Goal: Task Accomplishment & Management: Use online tool/utility

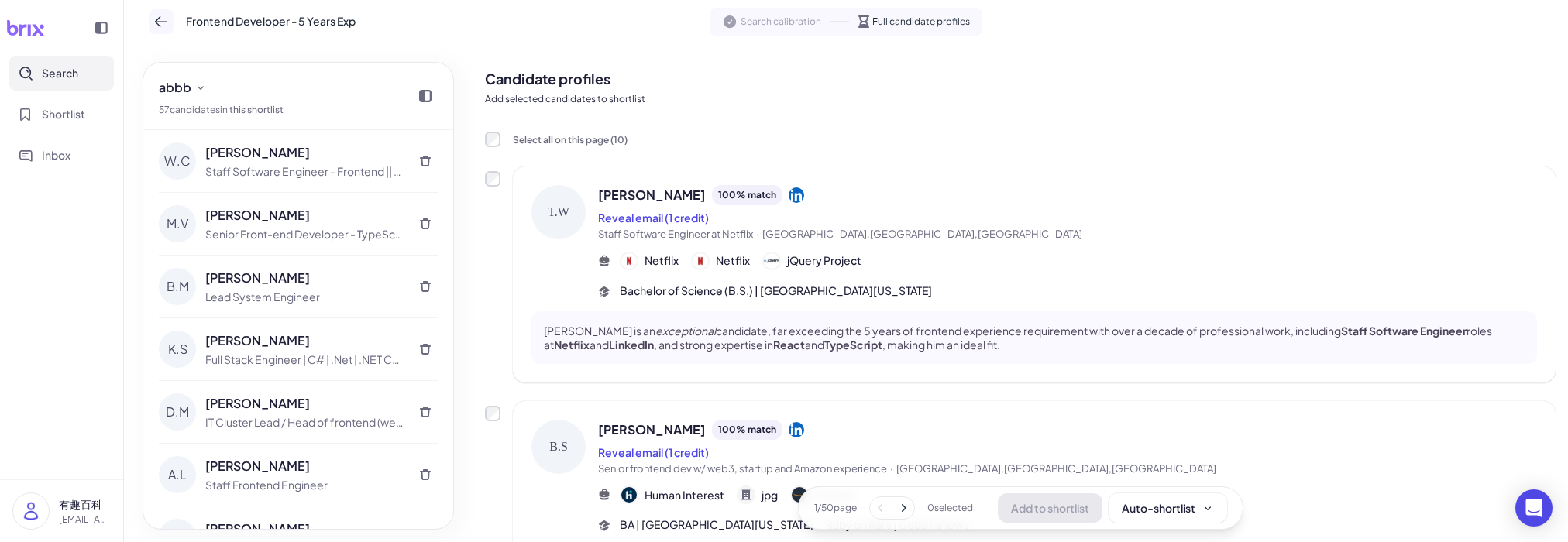
click at [163, 26] on icon at bounding box center [161, 22] width 15 height 15
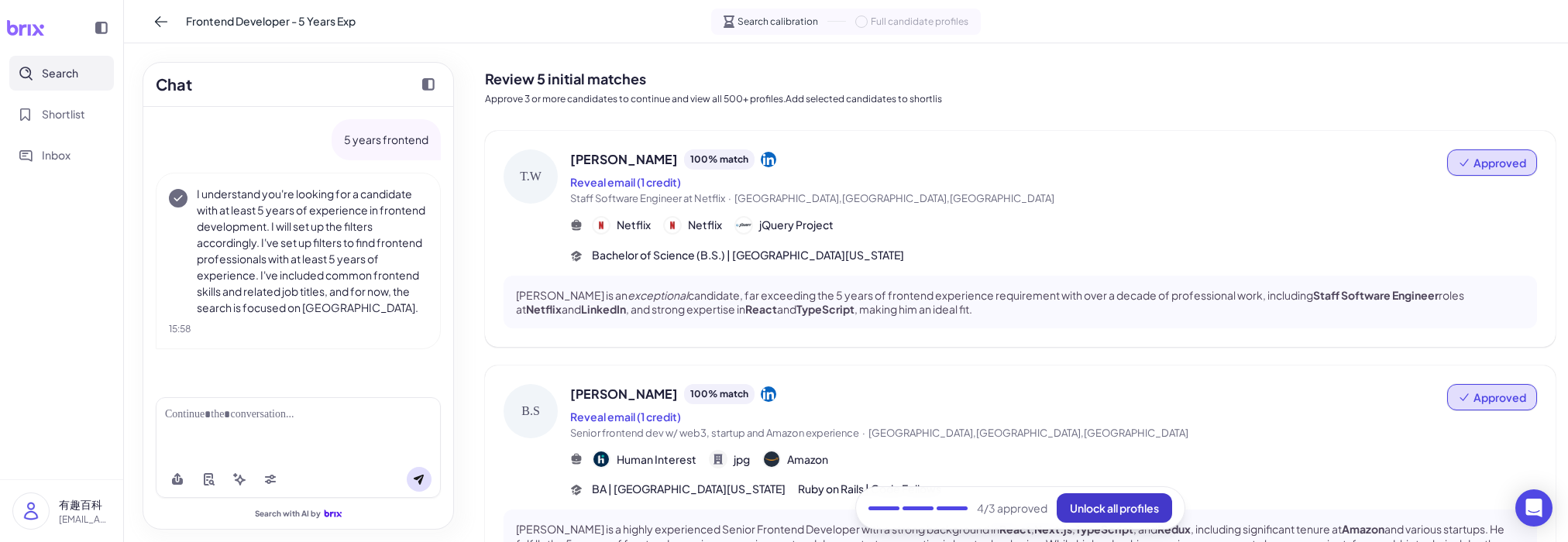
click at [1092, 509] on span "Unlock all profiles" at bounding box center [1113, 508] width 89 height 14
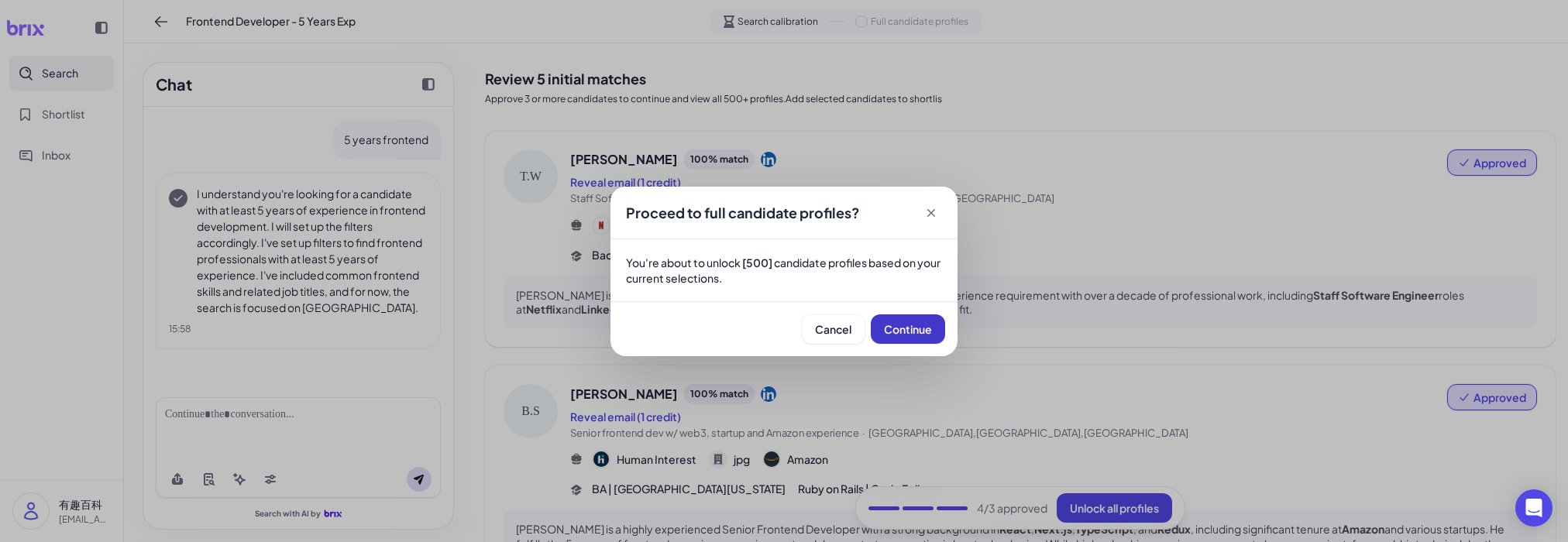
click at [912, 332] on span "Continue" at bounding box center [907, 329] width 48 height 14
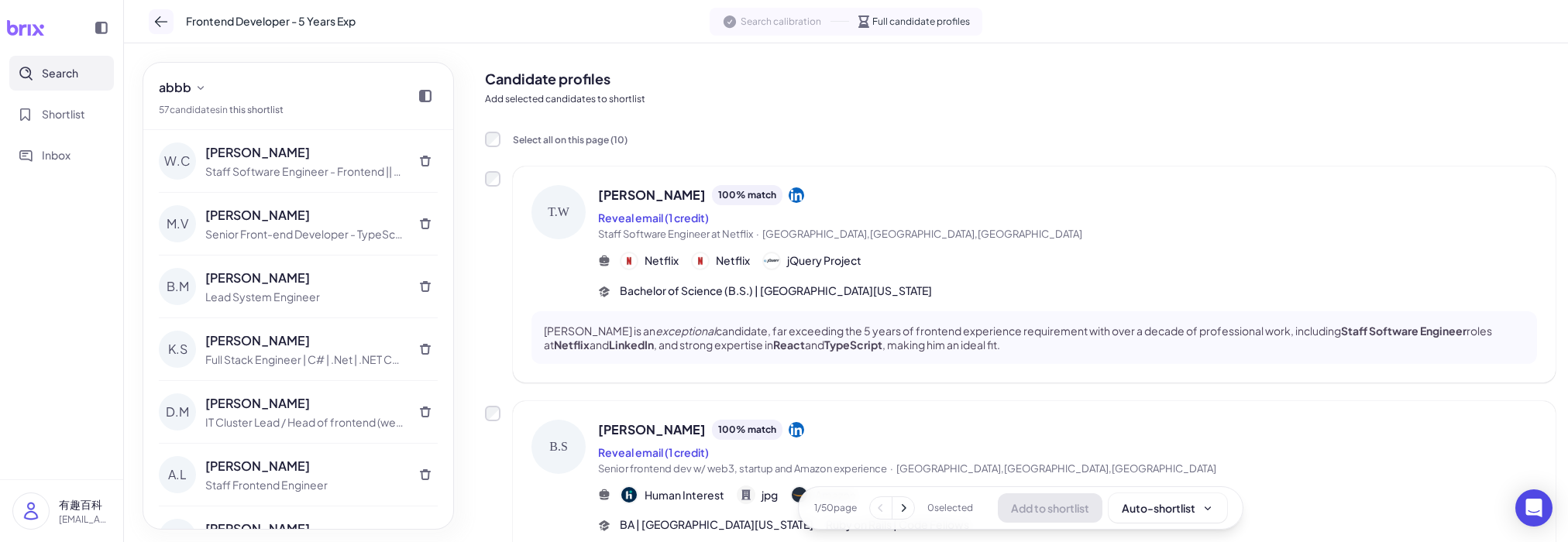
click at [163, 13] on button at bounding box center [161, 22] width 25 height 25
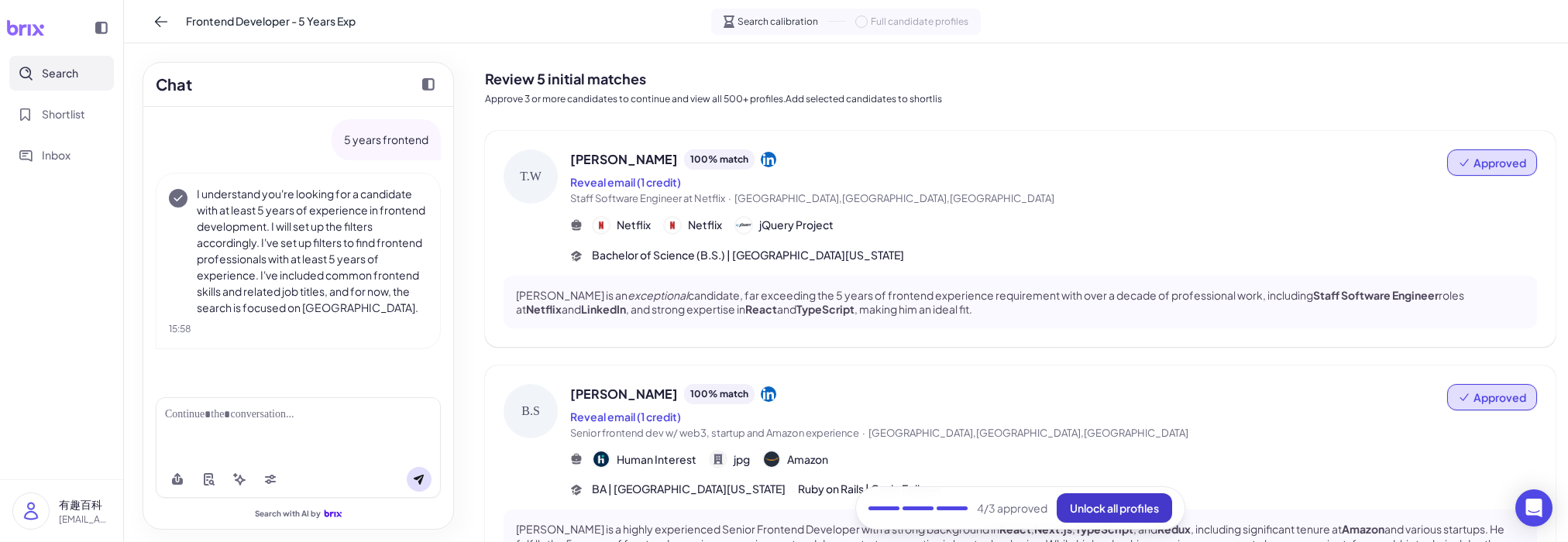
click at [1097, 508] on span "Unlock all profiles" at bounding box center [1113, 508] width 89 height 14
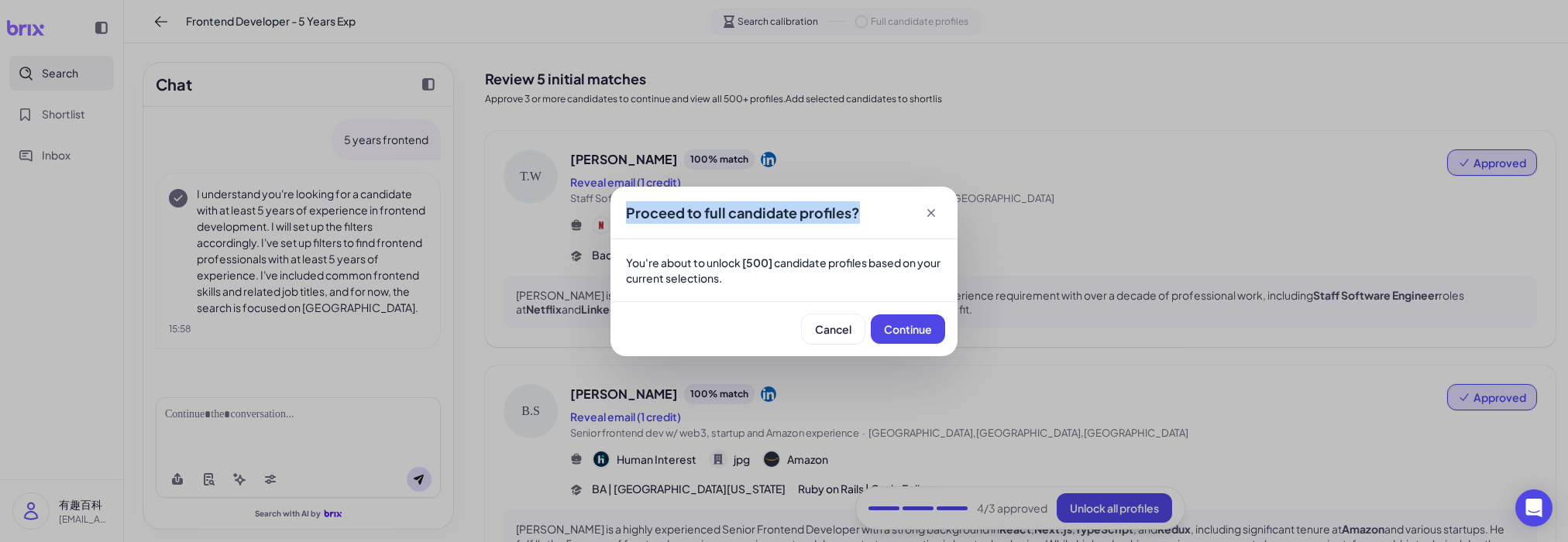
drag, startPoint x: 622, startPoint y: 211, endPoint x: 867, endPoint y: 211, distance: 245.0
click at [867, 211] on div "Proceed to full candidate profiles?" at bounding box center [784, 213] width 347 height 53
copy span "Proceed to full candidate profiles?"
click at [926, 257] on p "You're about to unlock [500] candidate profiles based on your current selection…" at bounding box center [784, 271] width 316 height 31
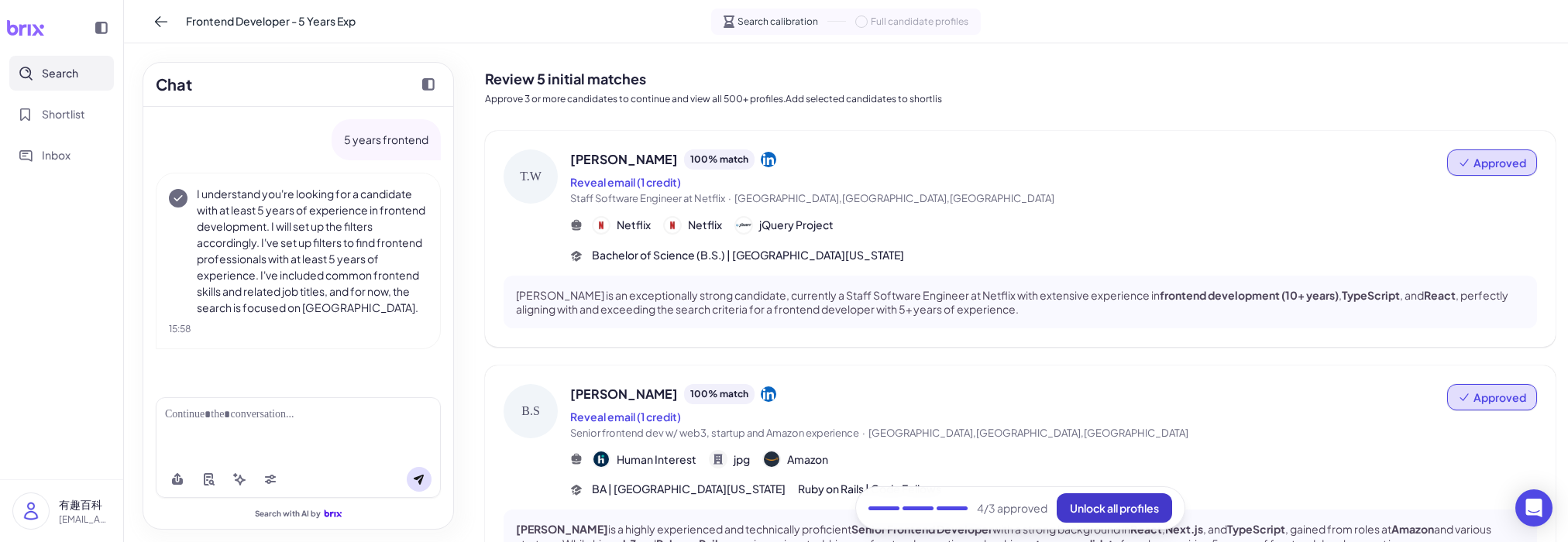
click at [1098, 509] on span "Unlock all profiles" at bounding box center [1113, 508] width 89 height 14
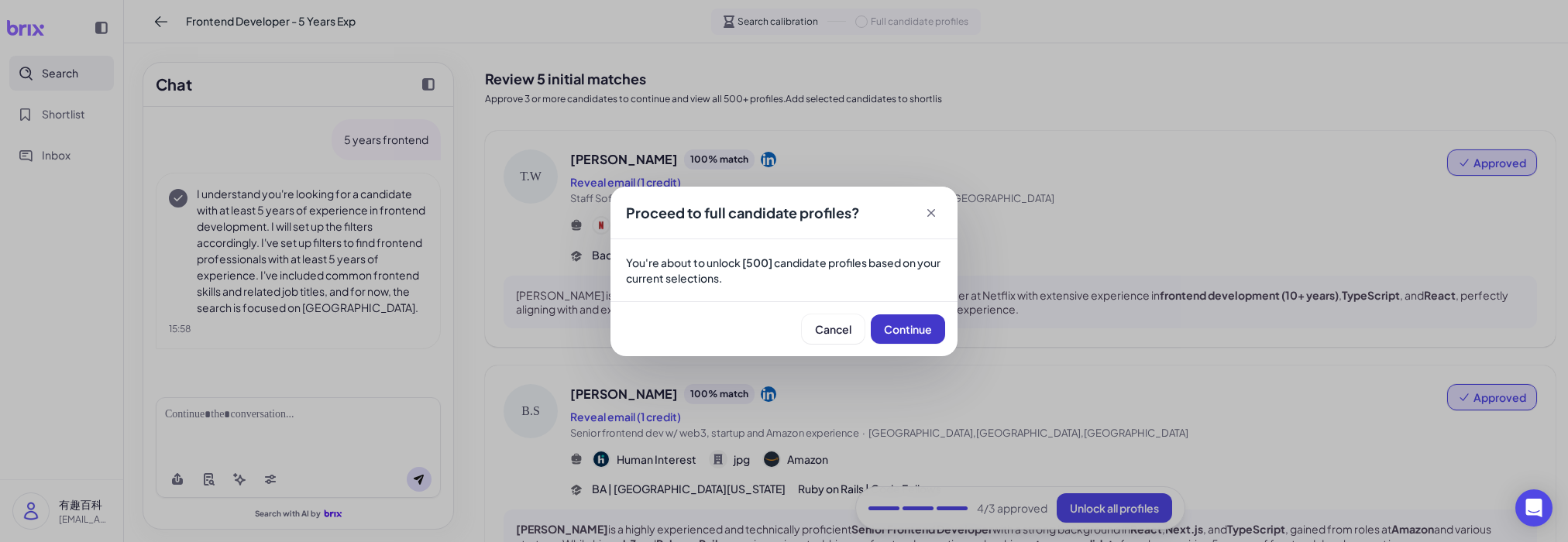
click at [887, 318] on button "Continue" at bounding box center [908, 329] width 75 height 30
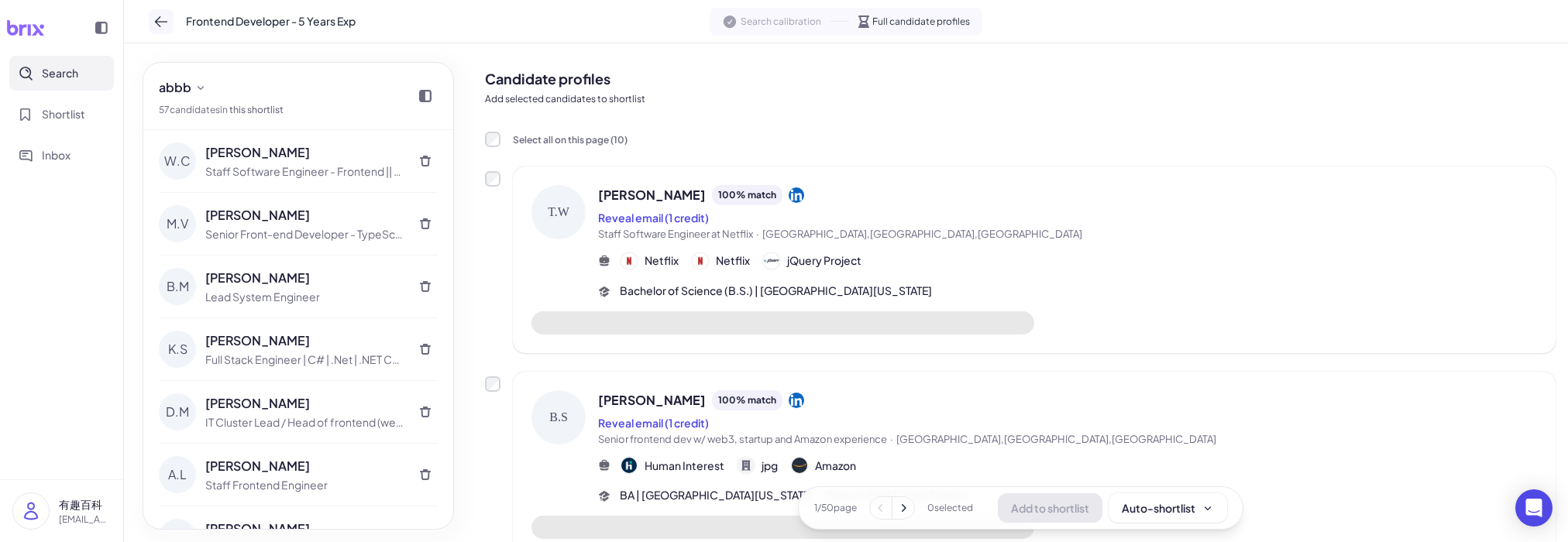
click at [165, 33] on button at bounding box center [161, 22] width 25 height 25
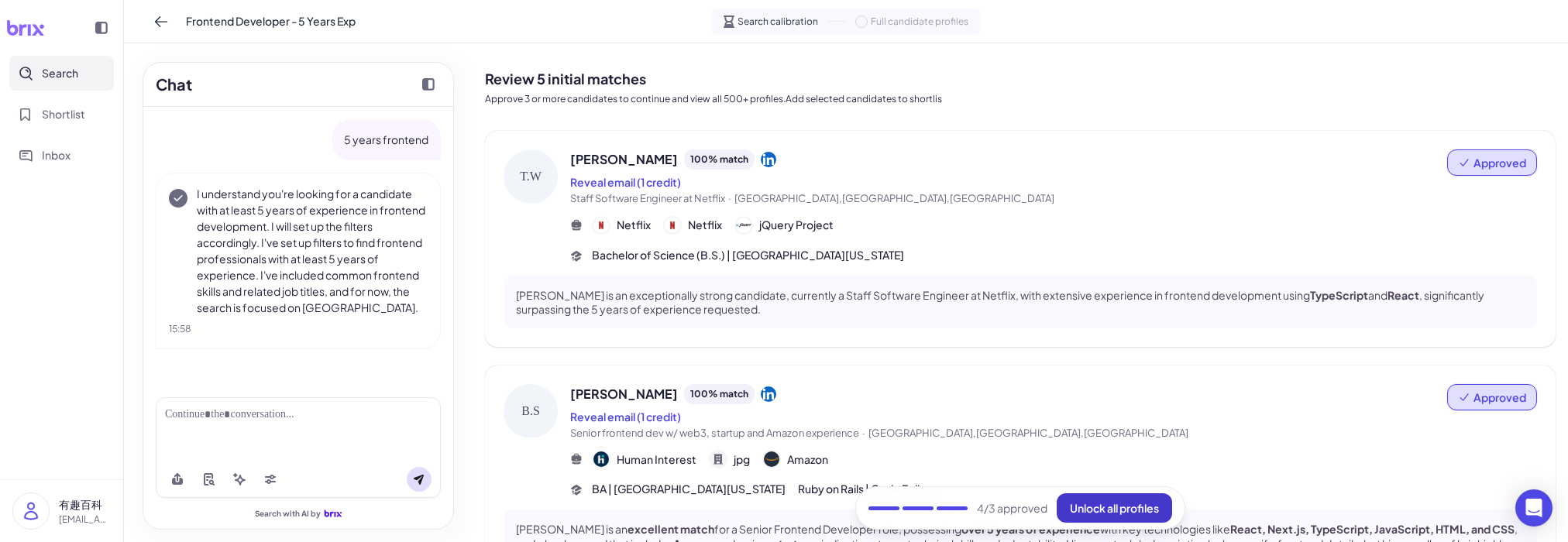
click at [1115, 512] on span "Unlock all profiles" at bounding box center [1113, 508] width 89 height 14
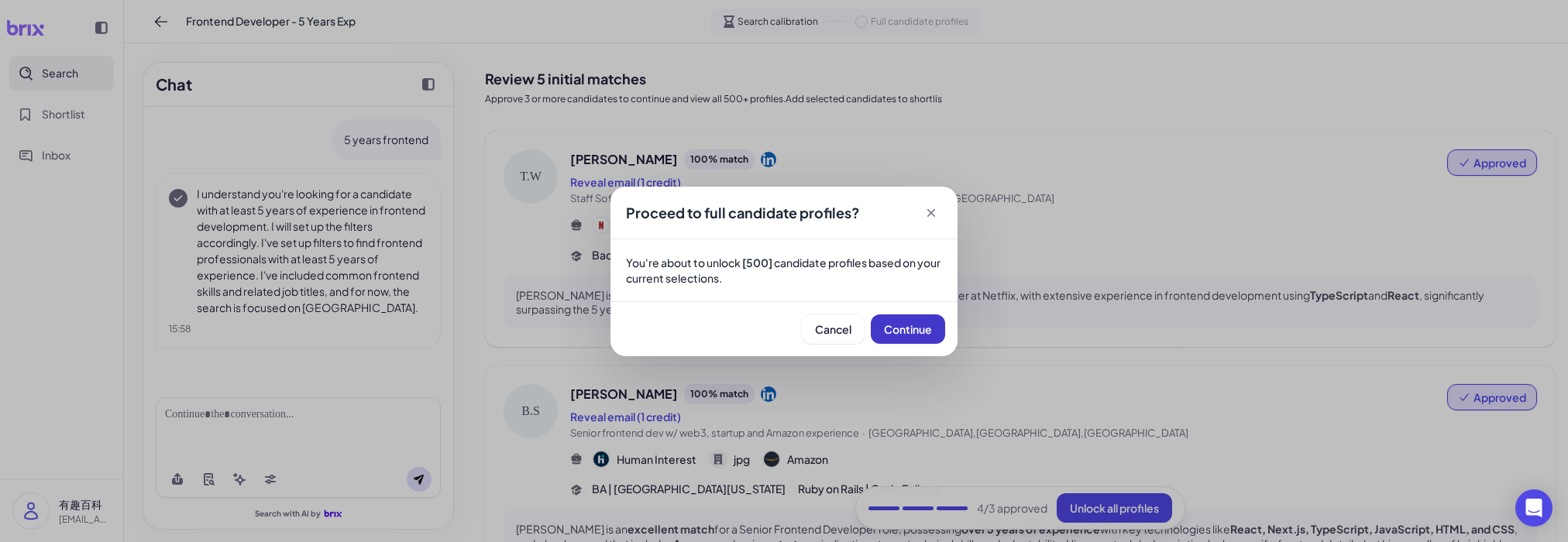
click at [913, 324] on span "Continue" at bounding box center [907, 329] width 48 height 14
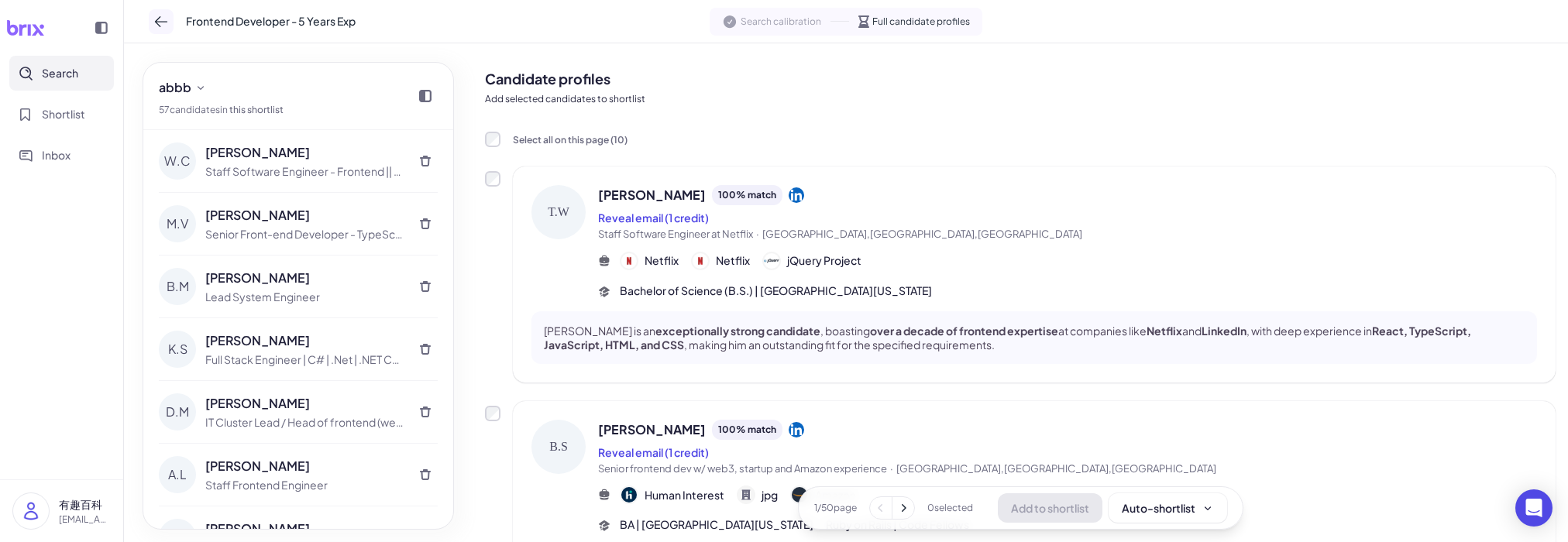
click at [167, 29] on icon at bounding box center [161, 22] width 15 height 15
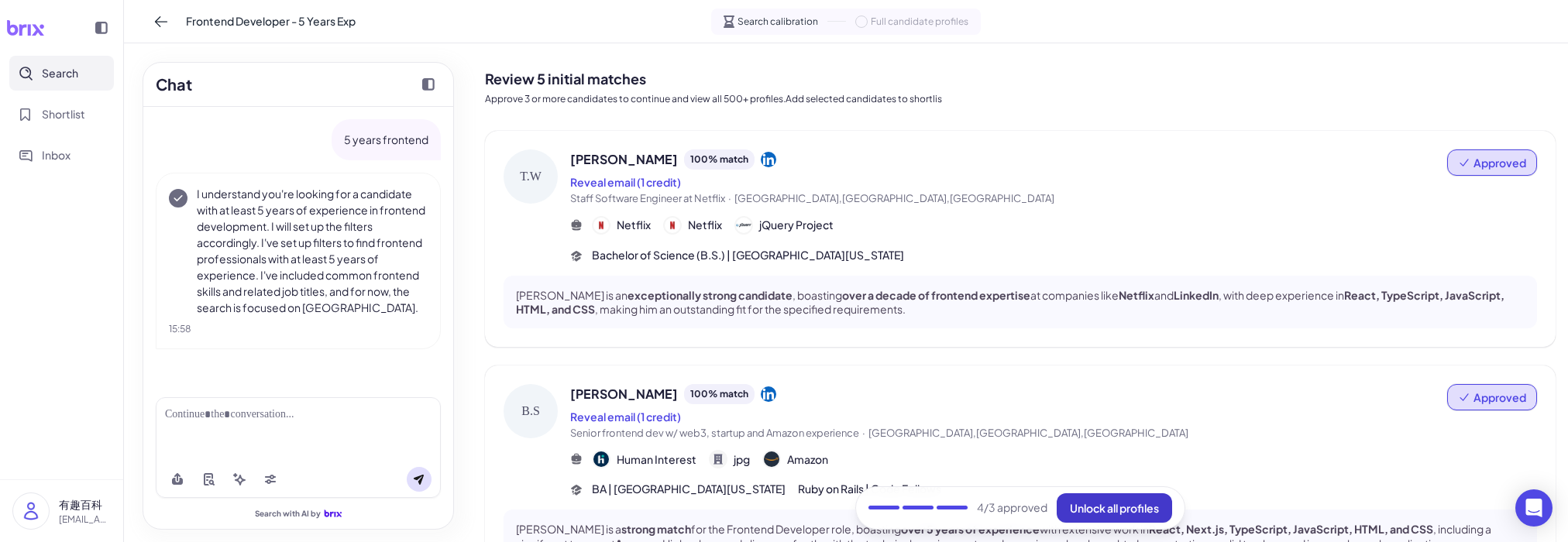
click at [1098, 506] on span "Unlock all profiles" at bounding box center [1113, 508] width 89 height 14
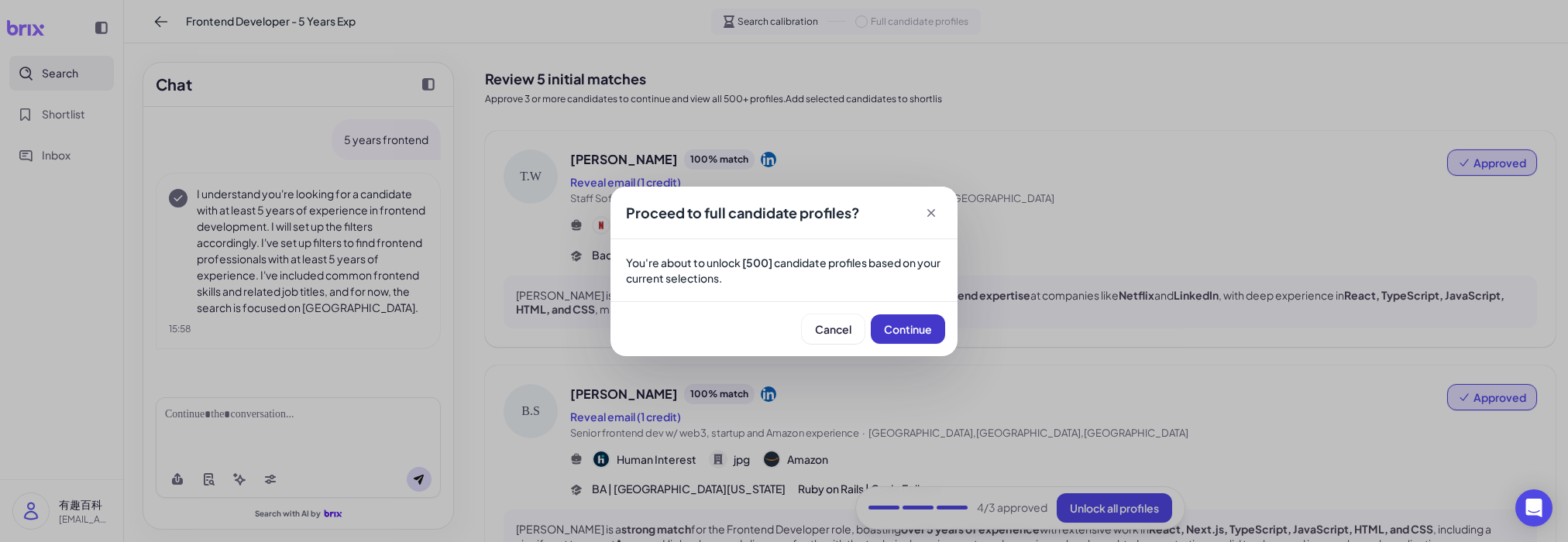
click at [924, 335] on span "Continue" at bounding box center [907, 329] width 48 height 14
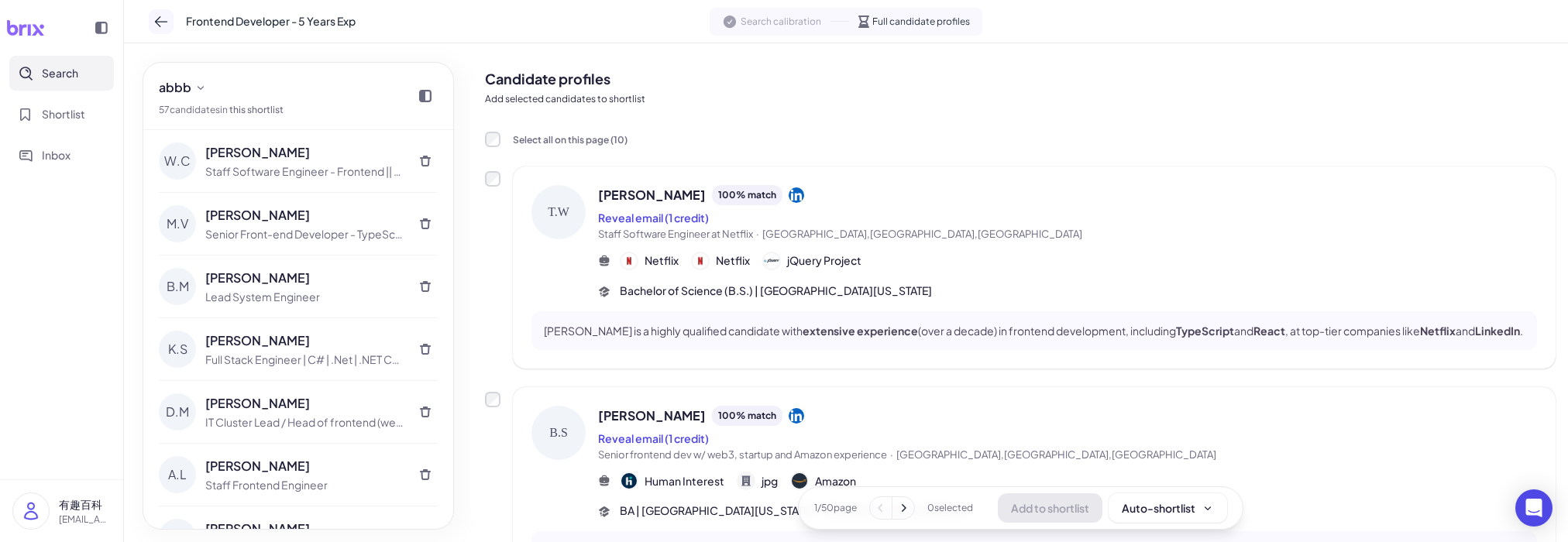
click at [152, 16] on button at bounding box center [161, 22] width 25 height 25
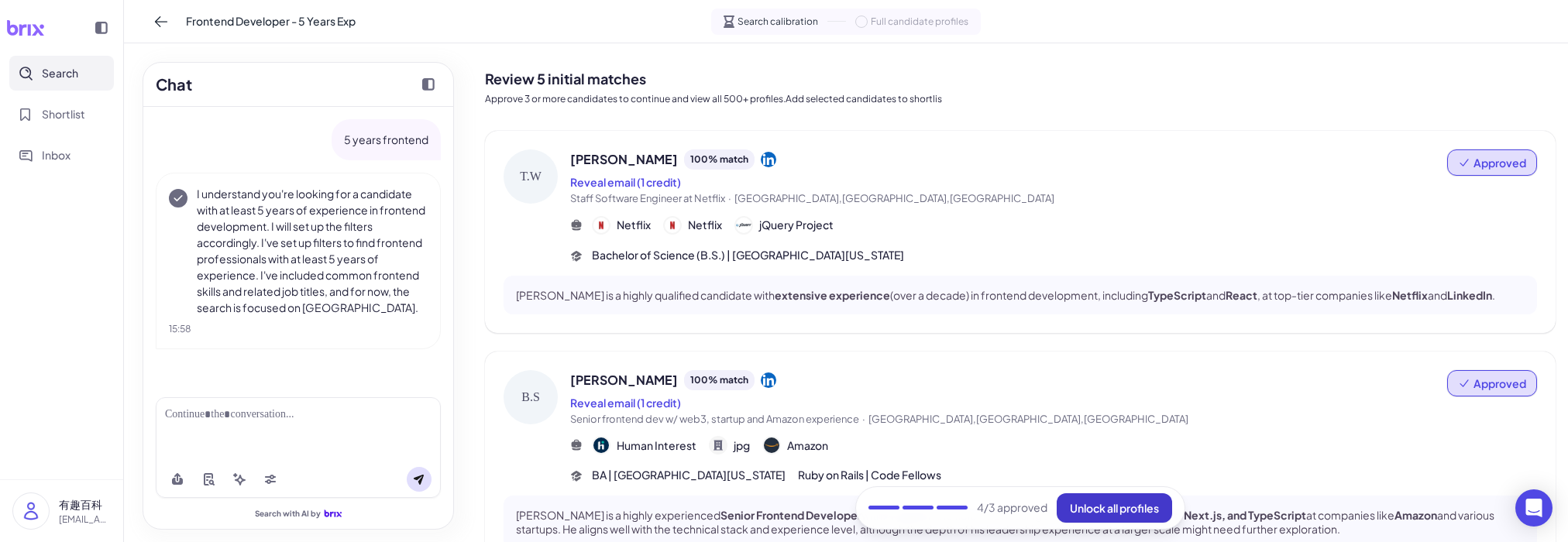
click at [1112, 506] on span "Unlock all profiles" at bounding box center [1113, 508] width 89 height 14
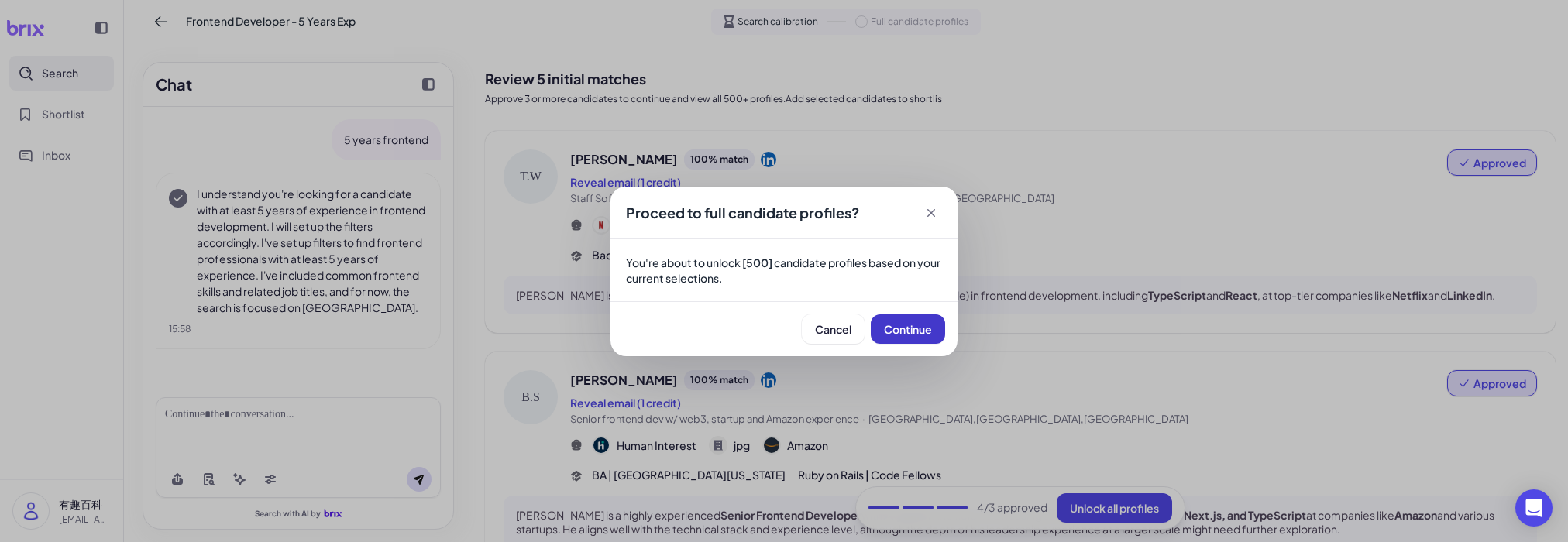
click at [900, 326] on span "Continue" at bounding box center [907, 329] width 48 height 14
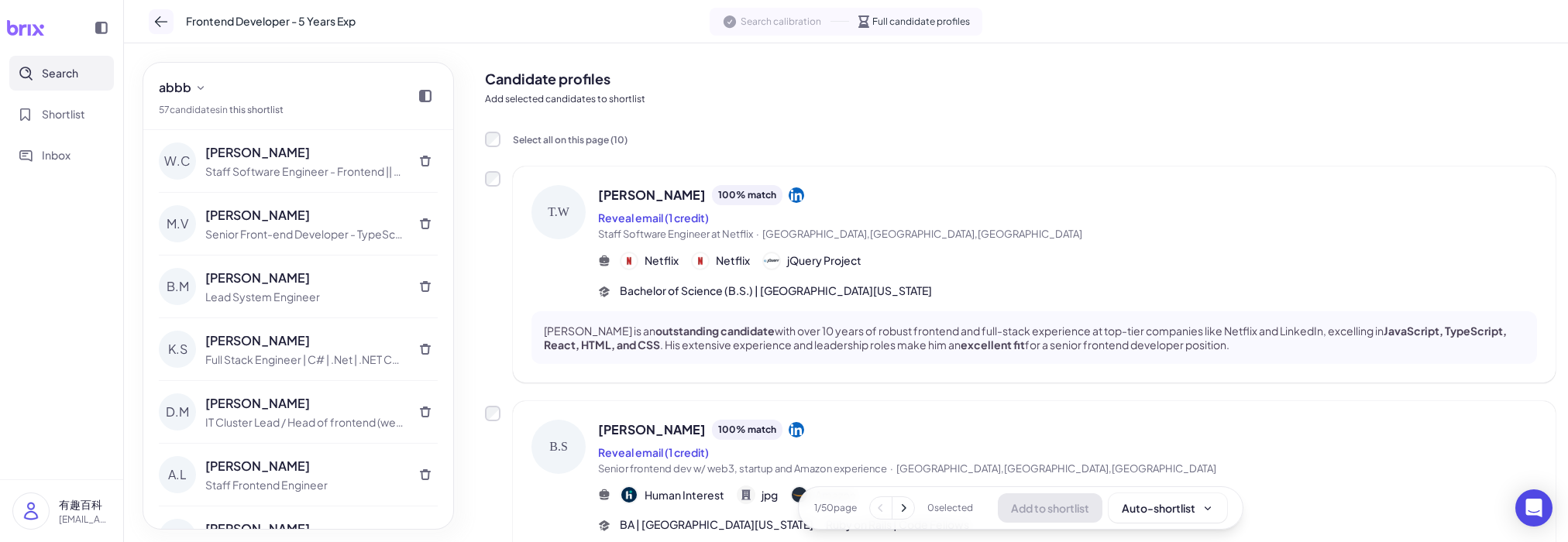
click at [161, 22] on icon at bounding box center [161, 22] width 15 height 15
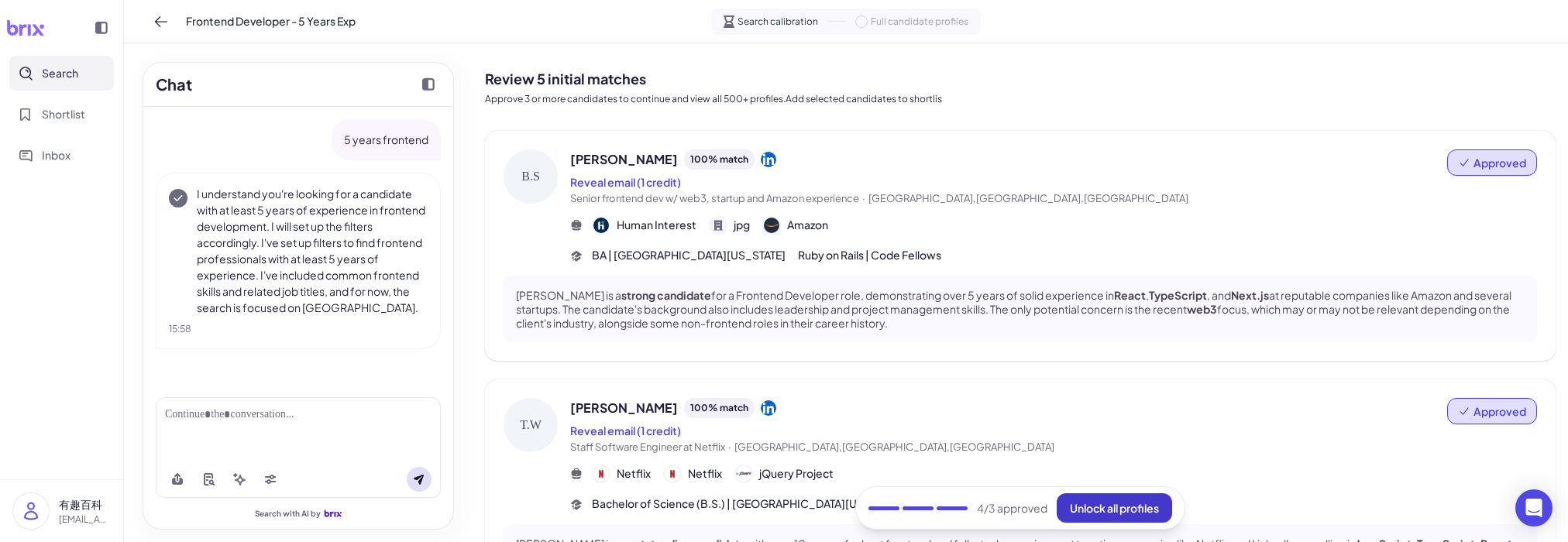
click at [1089, 510] on span "Unlock all profiles" at bounding box center [1113, 508] width 89 height 14
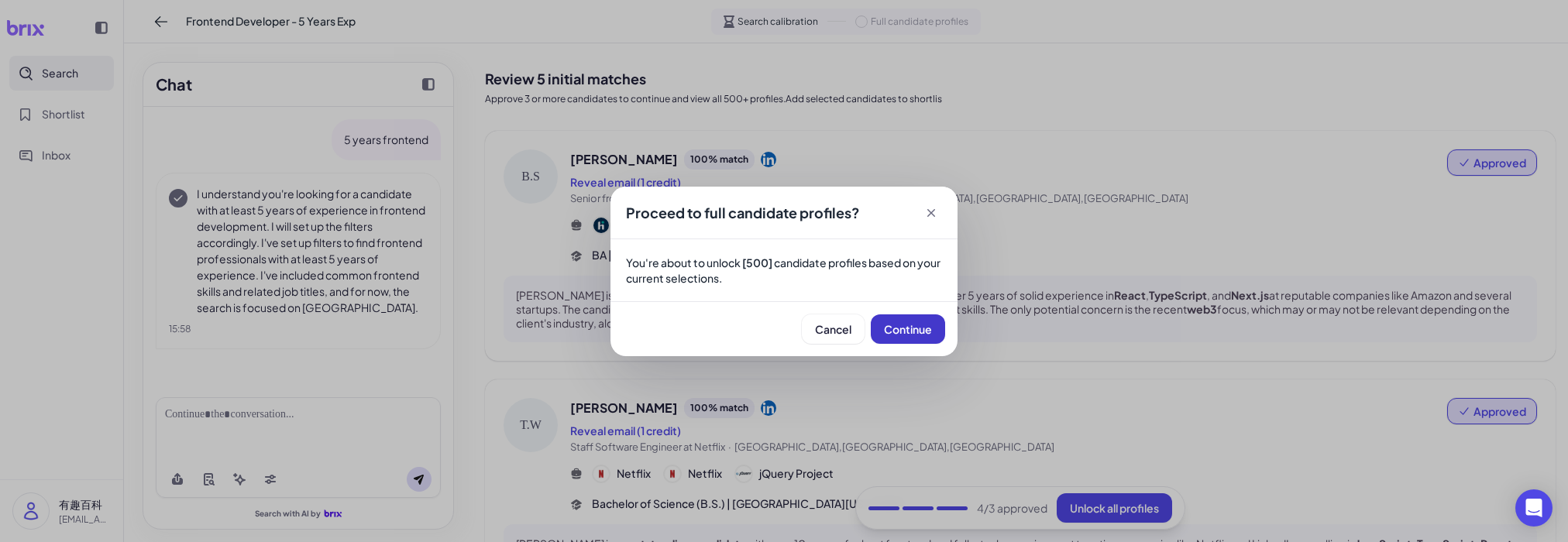
click at [915, 328] on span "Continue" at bounding box center [907, 329] width 48 height 14
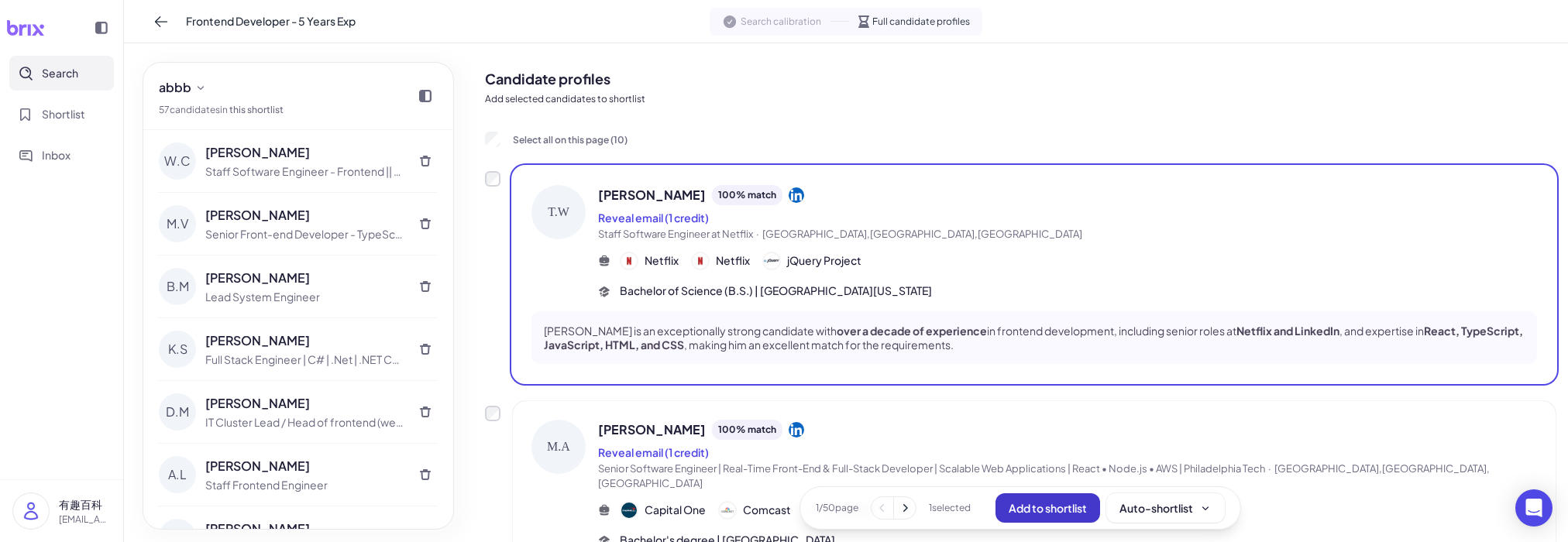
click at [1051, 513] on span "Add to shortlist" at bounding box center [1048, 508] width 79 height 14
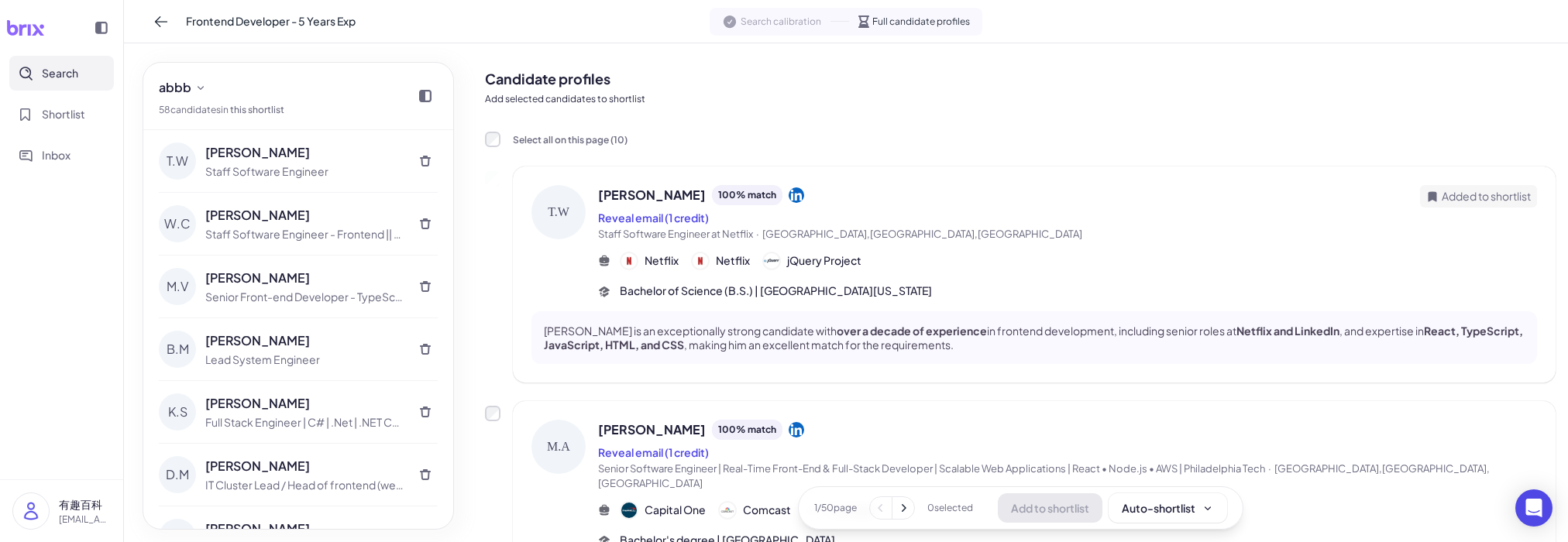
click at [711, 131] on div "Select all on this page ( 10 )" at bounding box center [1020, 139] width 1070 height 17
click at [736, 92] on p "Add selected candidates to shortlist" at bounding box center [1020, 99] width 1070 height 14
click at [761, 87] on h2 "Candidate profiles" at bounding box center [1020, 79] width 1070 height 21
